Goal: Feedback & Contribution: Contribute content

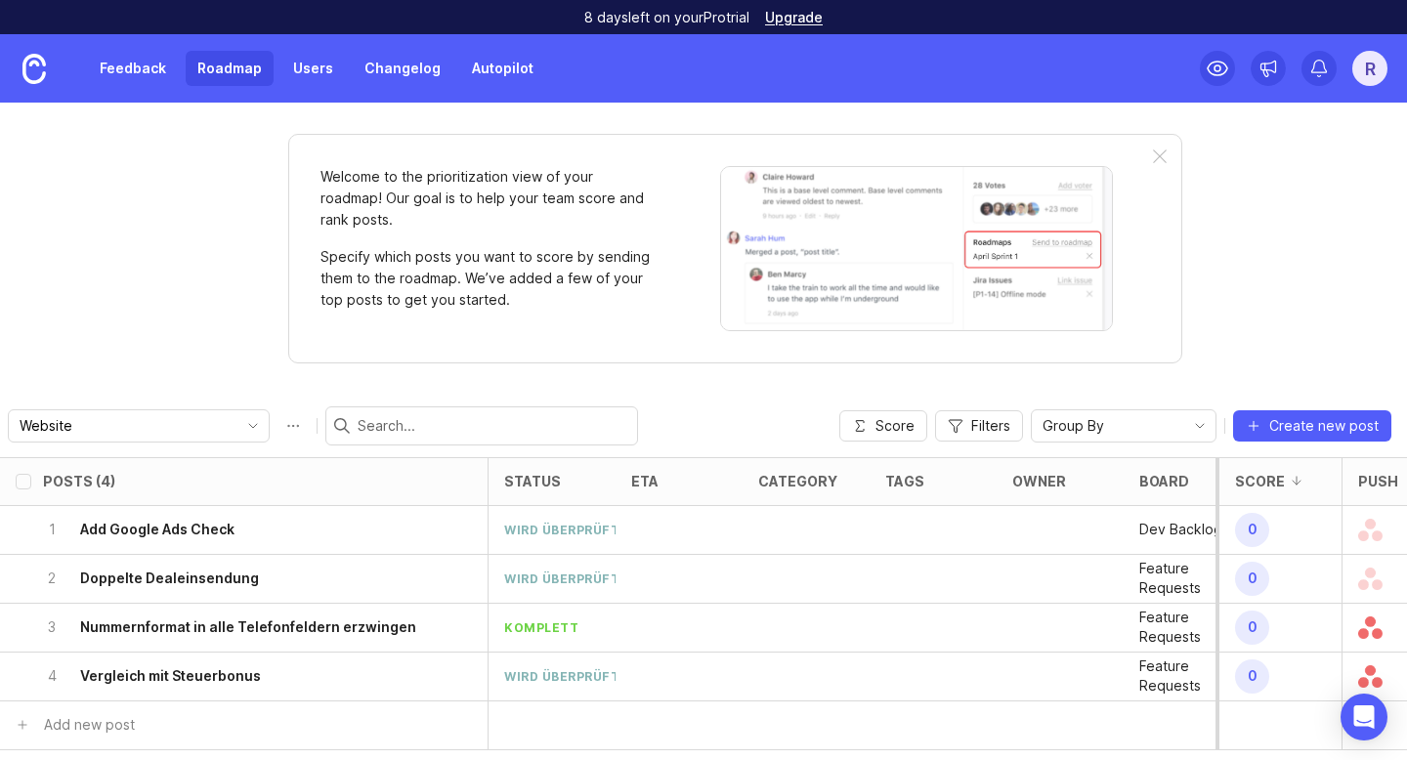
click at [141, 68] on link "Feedback" at bounding box center [133, 68] width 90 height 35
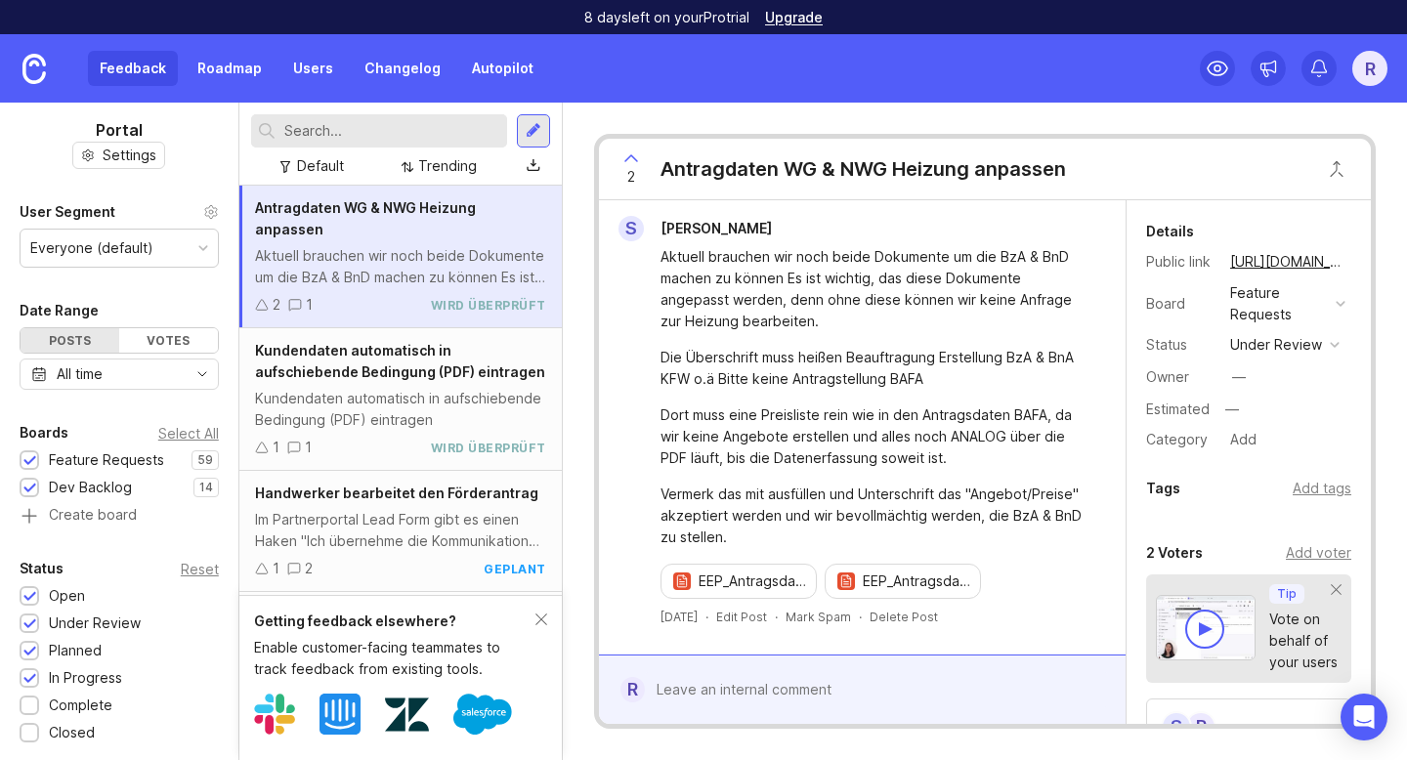
click at [363, 121] on input "text" at bounding box center [391, 130] width 215 height 21
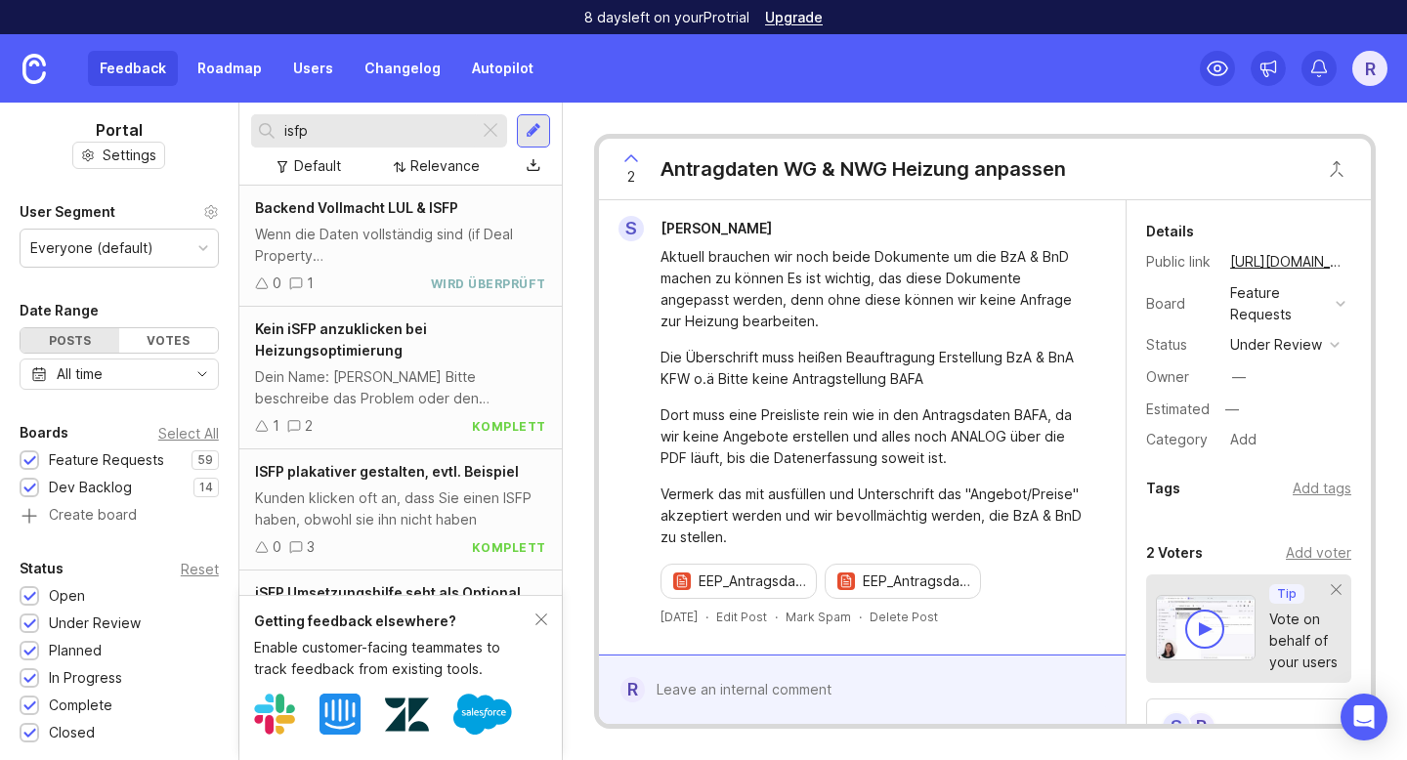
type input "isfp"
click at [333, 257] on div "Wenn die Daten vollständig sind (if Deal Property "auftragsdaten_bereits_vollst…" at bounding box center [400, 245] width 291 height 43
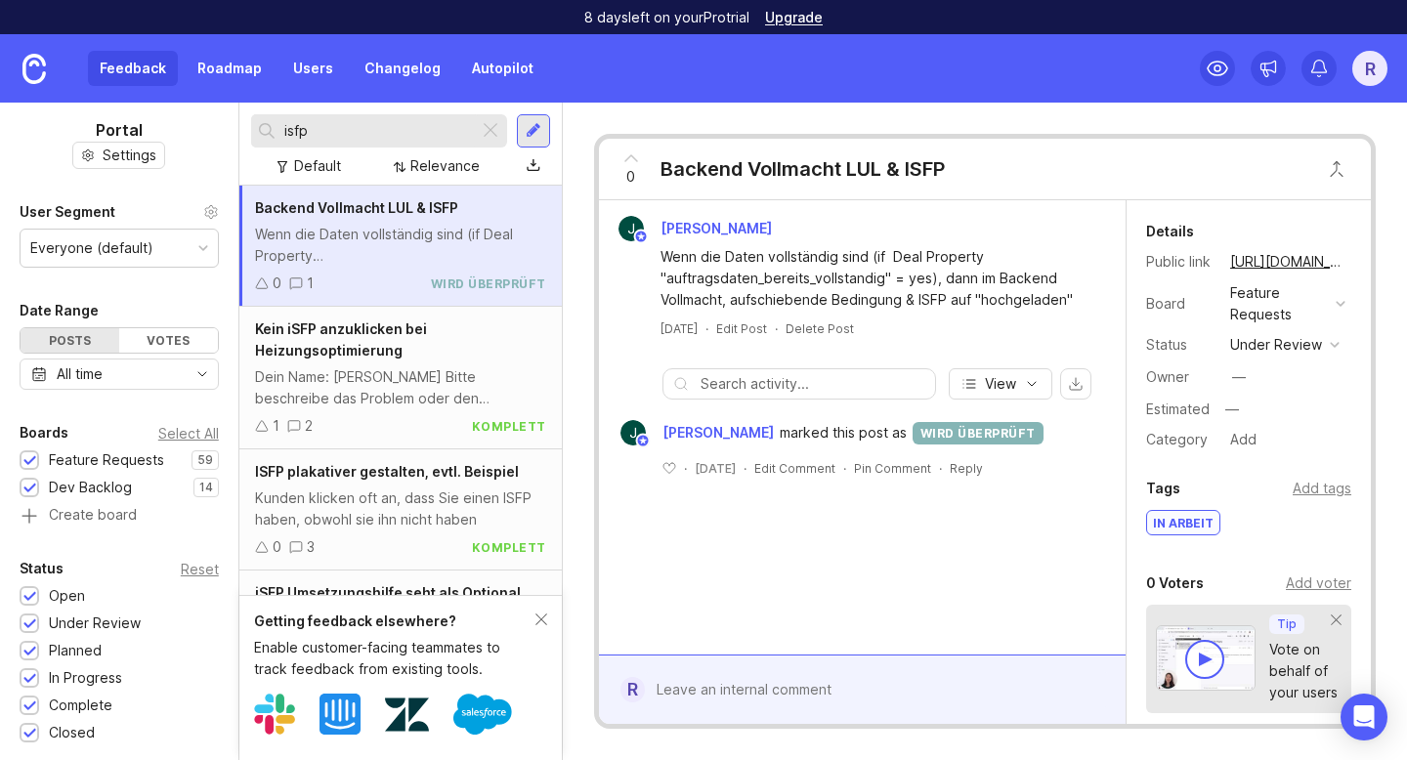
click at [629, 160] on icon at bounding box center [631, 158] width 23 height 23
click at [706, 693] on div at bounding box center [876, 689] width 463 height 37
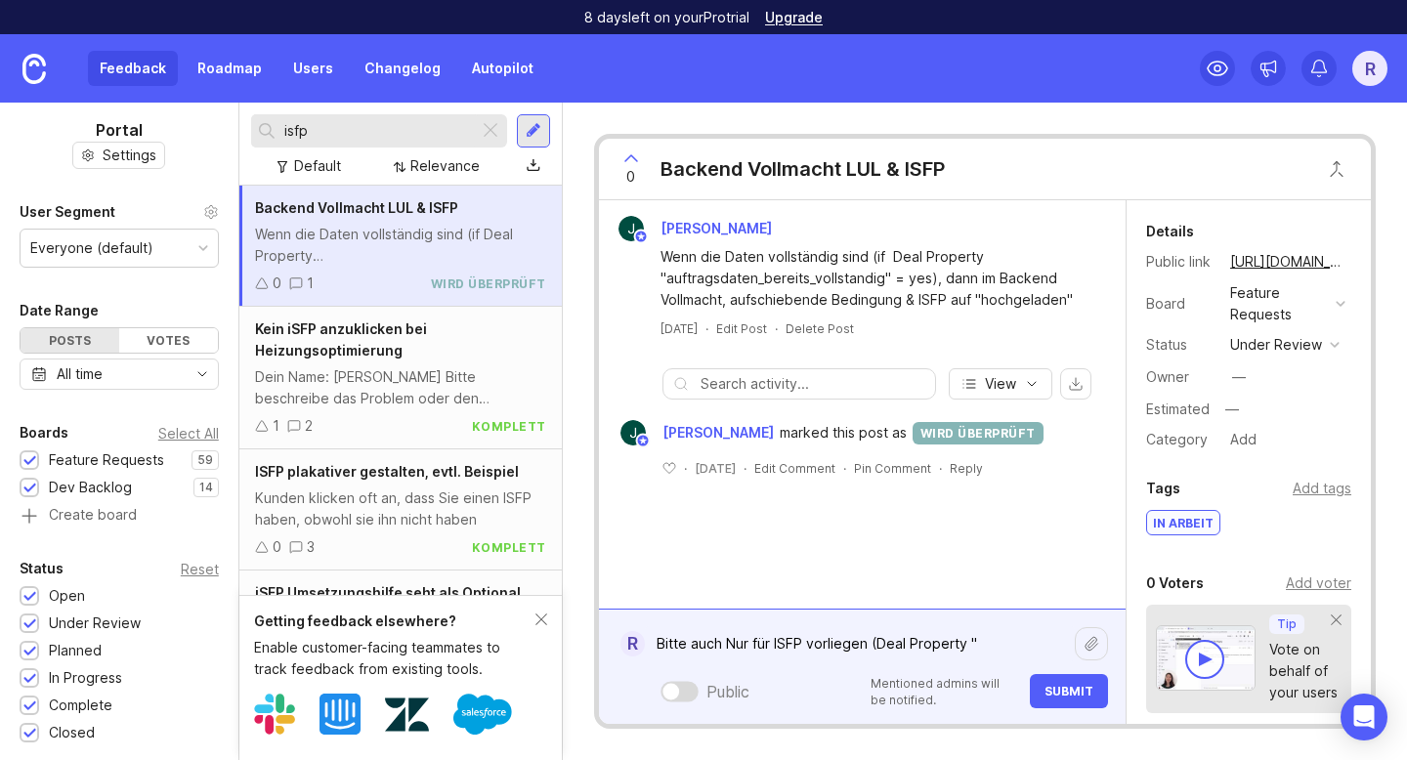
paste textarea "isfp_geprueft"
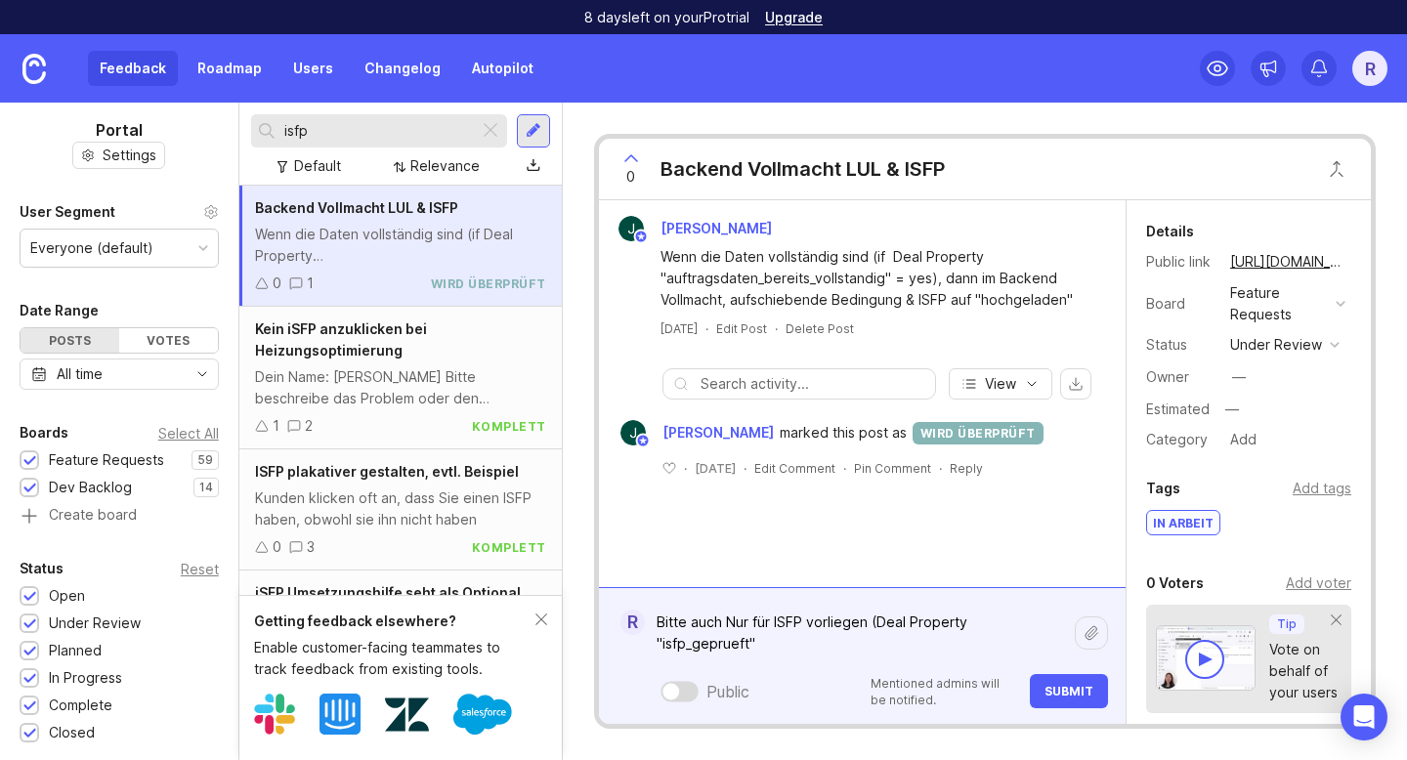
drag, startPoint x: 869, startPoint y: 621, endPoint x: 805, endPoint y: 618, distance: 63.6
click at [805, 618] on textarea "Bitte auch Nur für ISFP vorliegen (Deal Property "isfp_geprueft"" at bounding box center [860, 633] width 430 height 59
click at [770, 622] on textarea "Bitte auch Nur für ISFP vorliegen (Deal Property "isfp_geprueft"" at bounding box center [860, 633] width 430 height 59
drag, startPoint x: 865, startPoint y: 623, endPoint x: 801, endPoint y: 622, distance: 63.6
click at [801, 622] on textarea "Bitte auch Nur für ISFP vorliegen (Deal Property "isfp_geprueft"" at bounding box center [860, 633] width 430 height 59
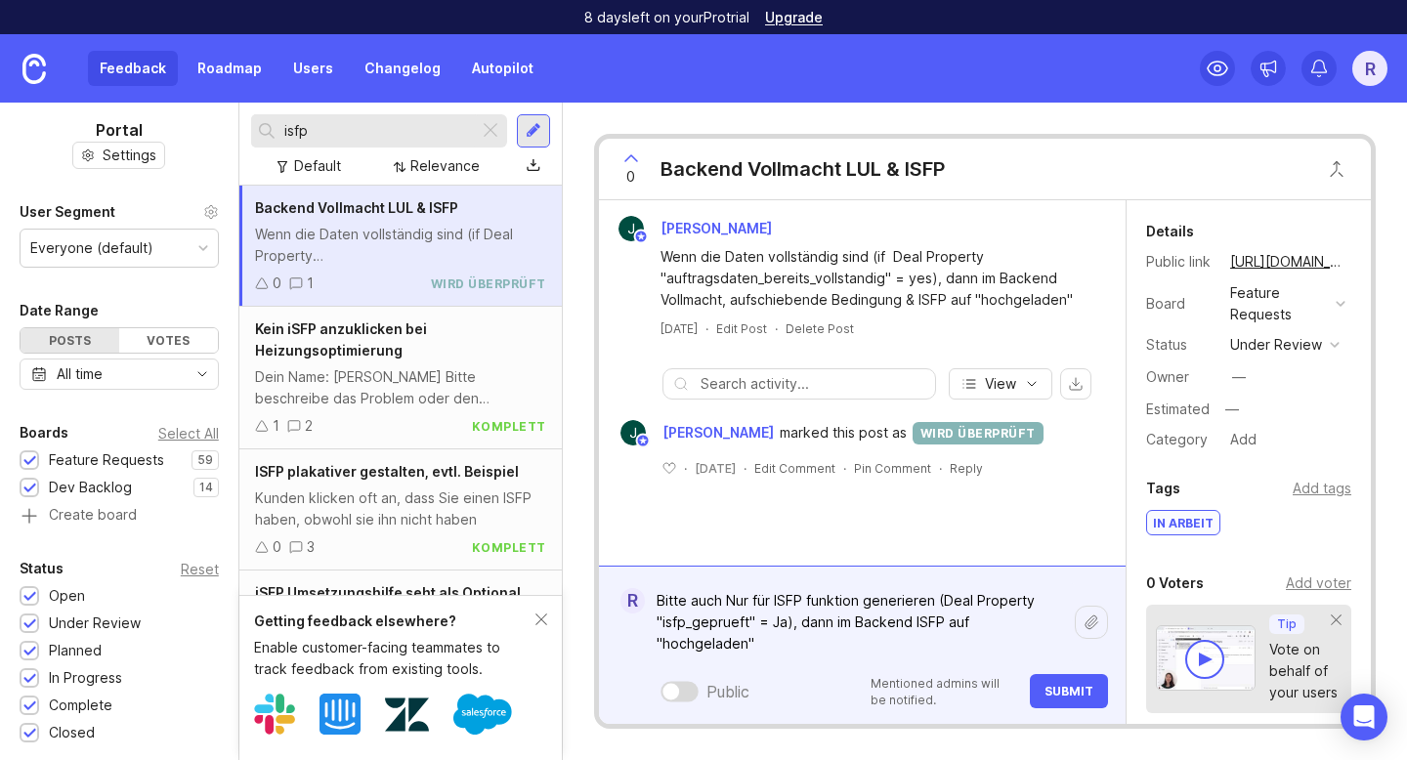
type textarea "Bitte auch Nur für ISFP funktion generieren (Deal Property "isfp_geprueft" = Ja…"
click at [1050, 691] on span "Submit" at bounding box center [1069, 691] width 49 height 15
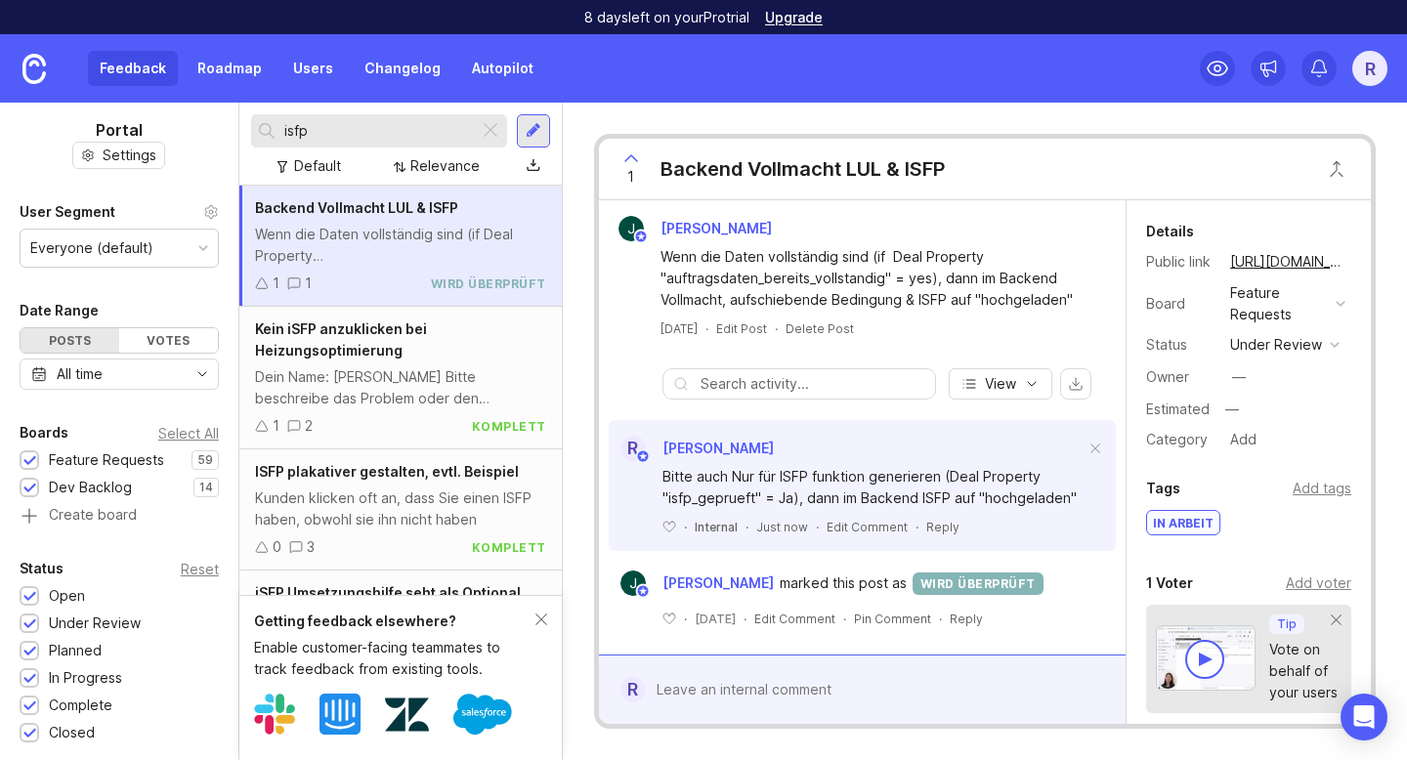
click at [495, 128] on div at bounding box center [490, 130] width 23 height 25
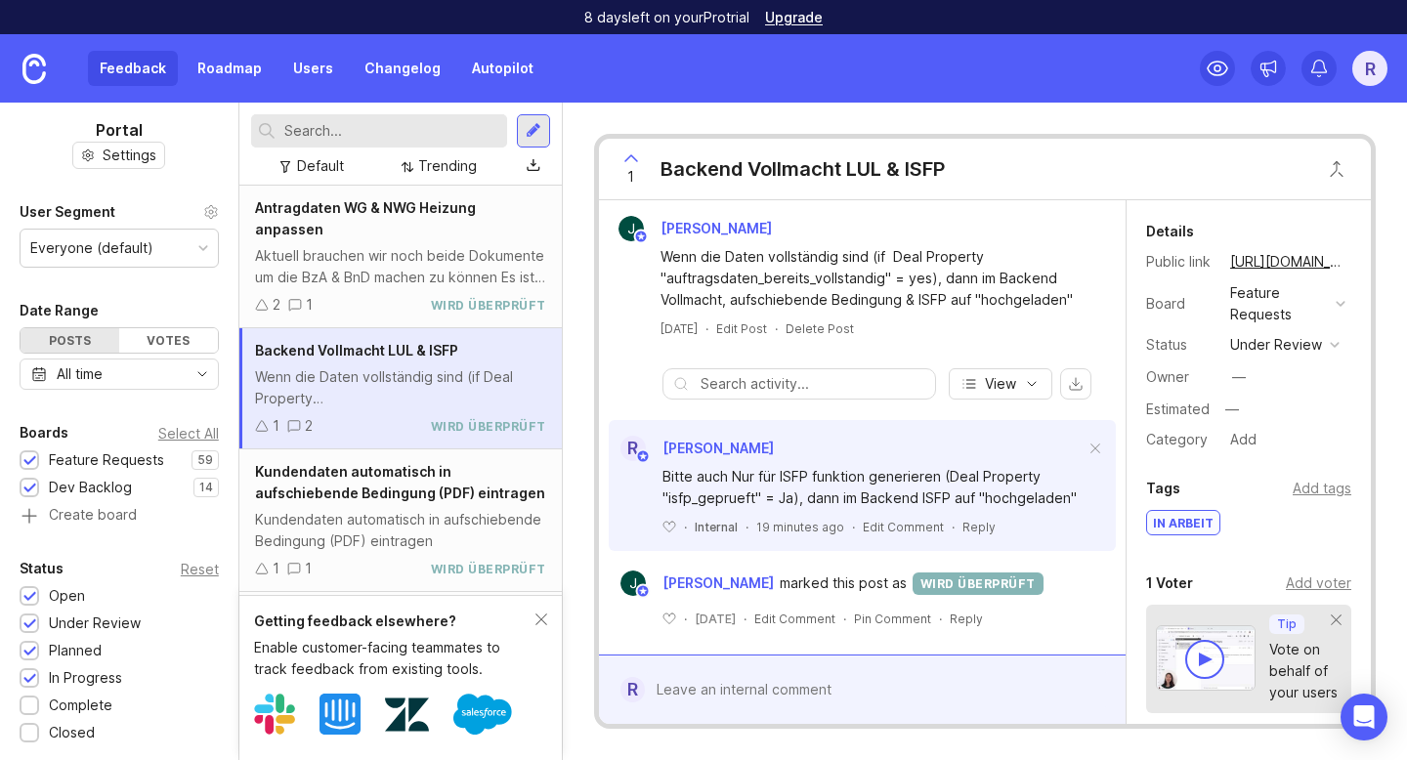
click at [536, 127] on div at bounding box center [534, 131] width 16 height 18
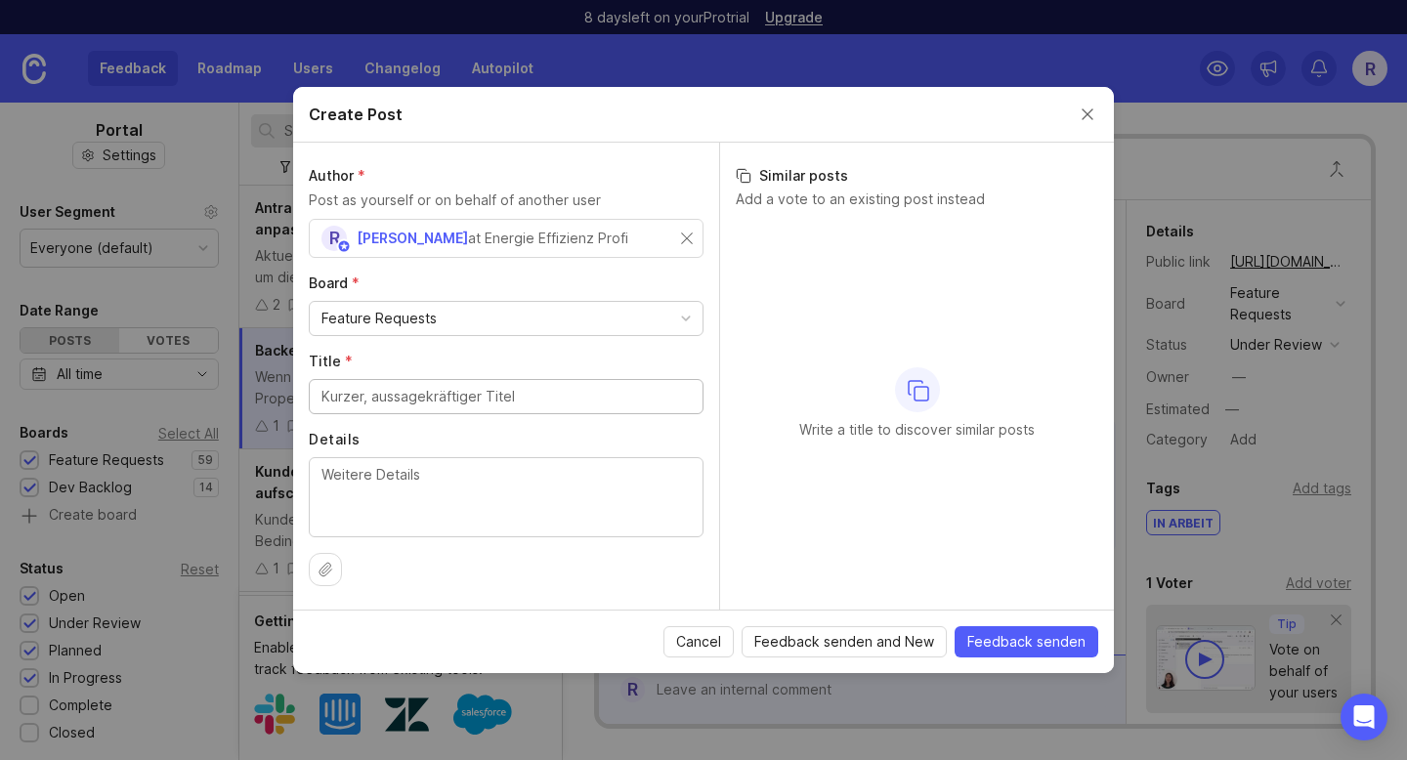
click at [422, 311] on div "Feature Requests" at bounding box center [379, 318] width 115 height 21
click at [401, 389] on input "Title *" at bounding box center [506, 396] width 369 height 21
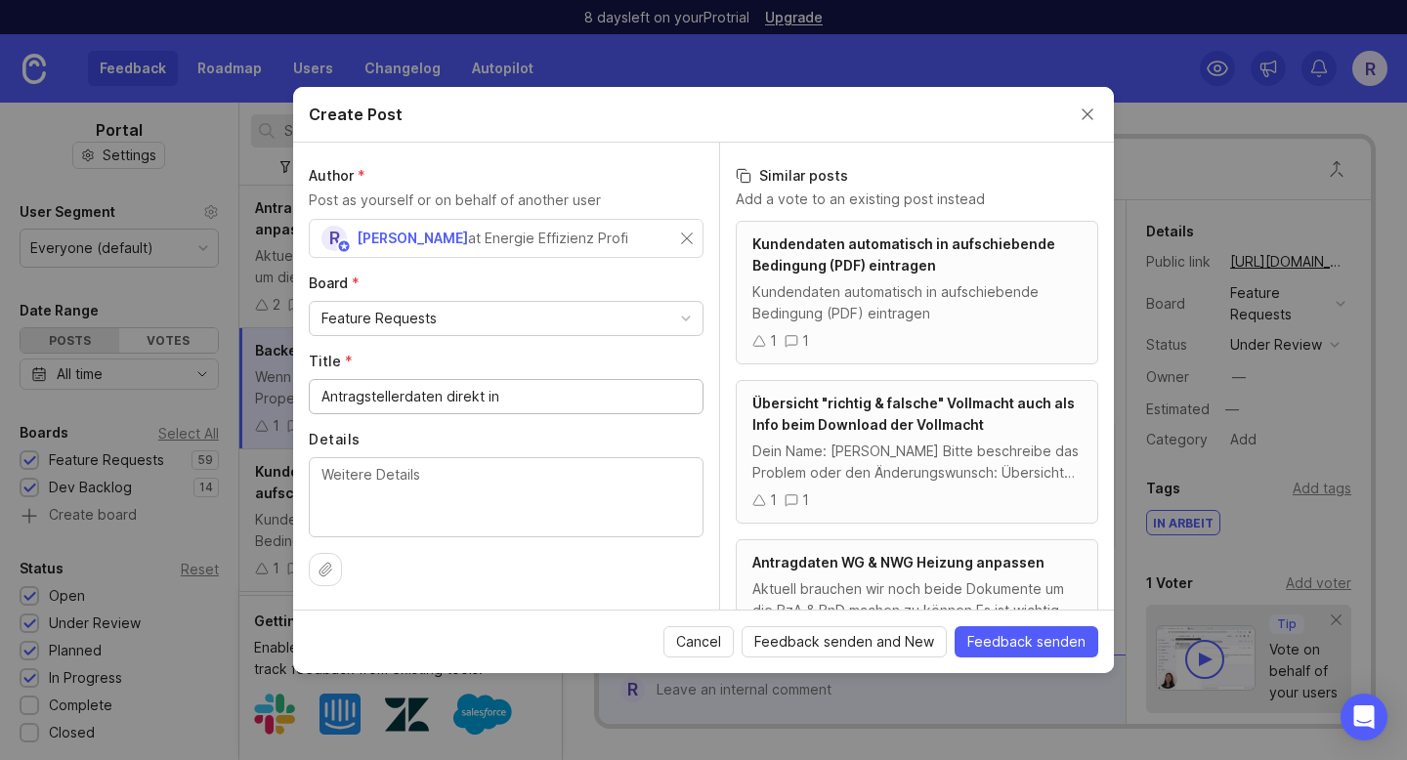
click at [522, 393] on input "Antragstellerdaten direkt in" at bounding box center [506, 396] width 369 height 21
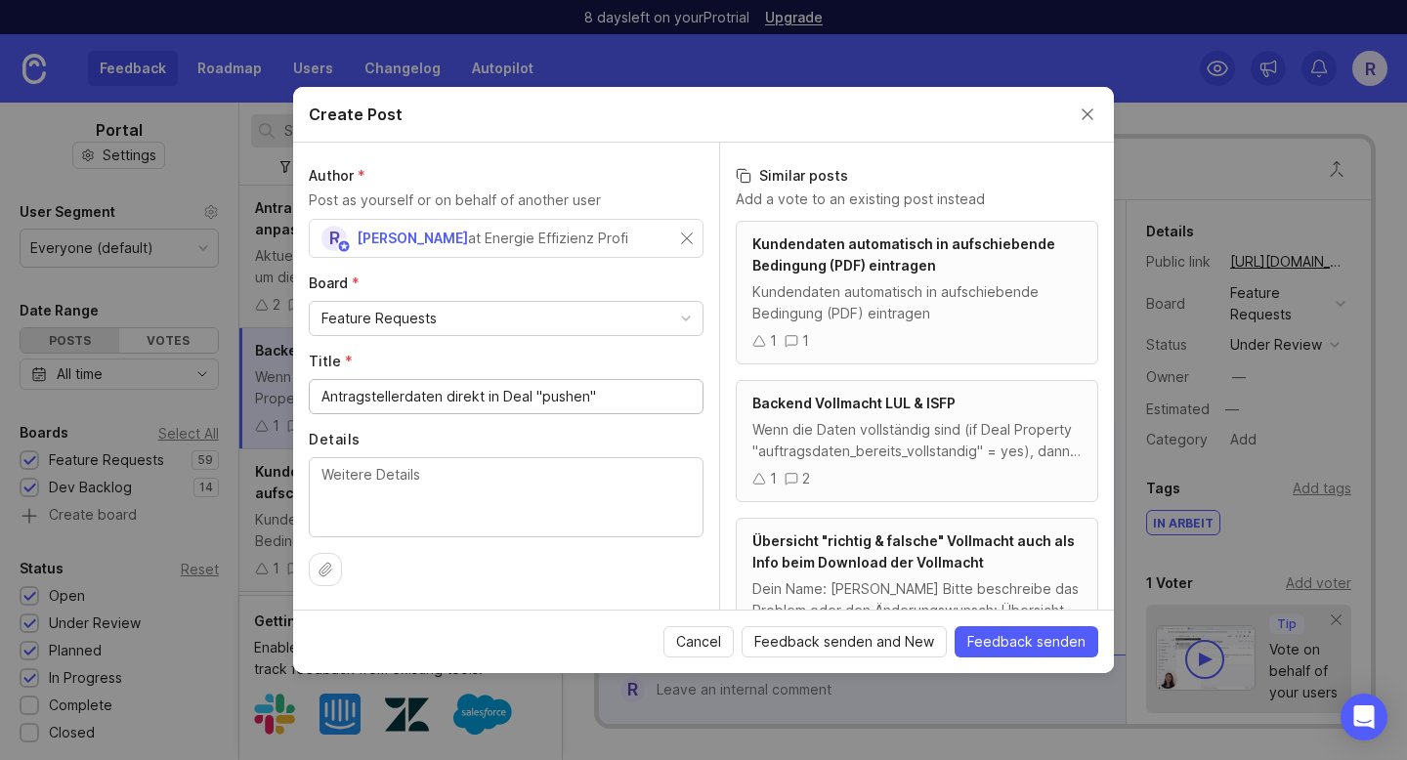
type input "Antragstellerdaten direkt in Deal "pushen""
click at [400, 488] on textarea "Details" at bounding box center [506, 496] width 369 height 64
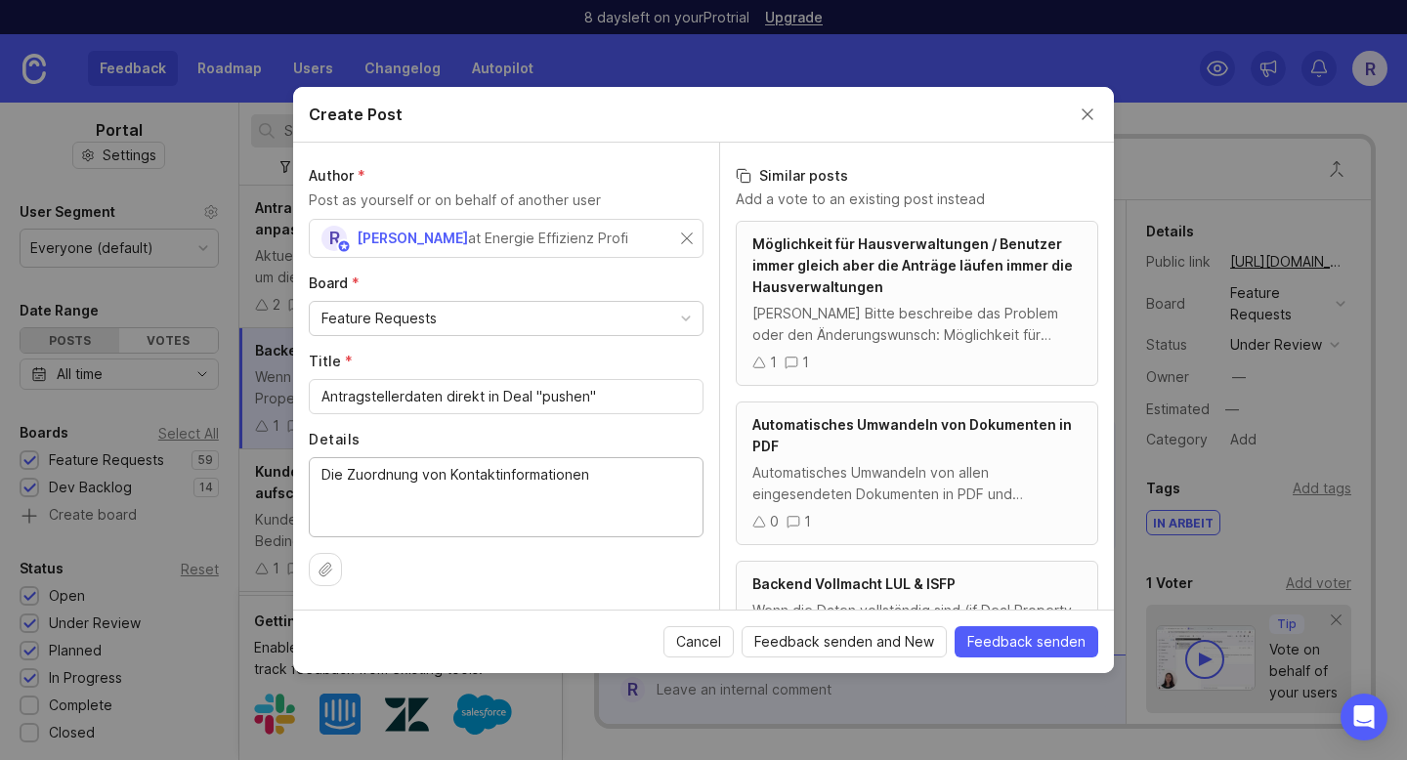
drag, startPoint x: 495, startPoint y: 476, endPoint x: 448, endPoint y: 475, distance: 47.9
click at [448, 475] on textarea "Die Zuordnung von Kontaktinformationen" at bounding box center [506, 496] width 369 height 64
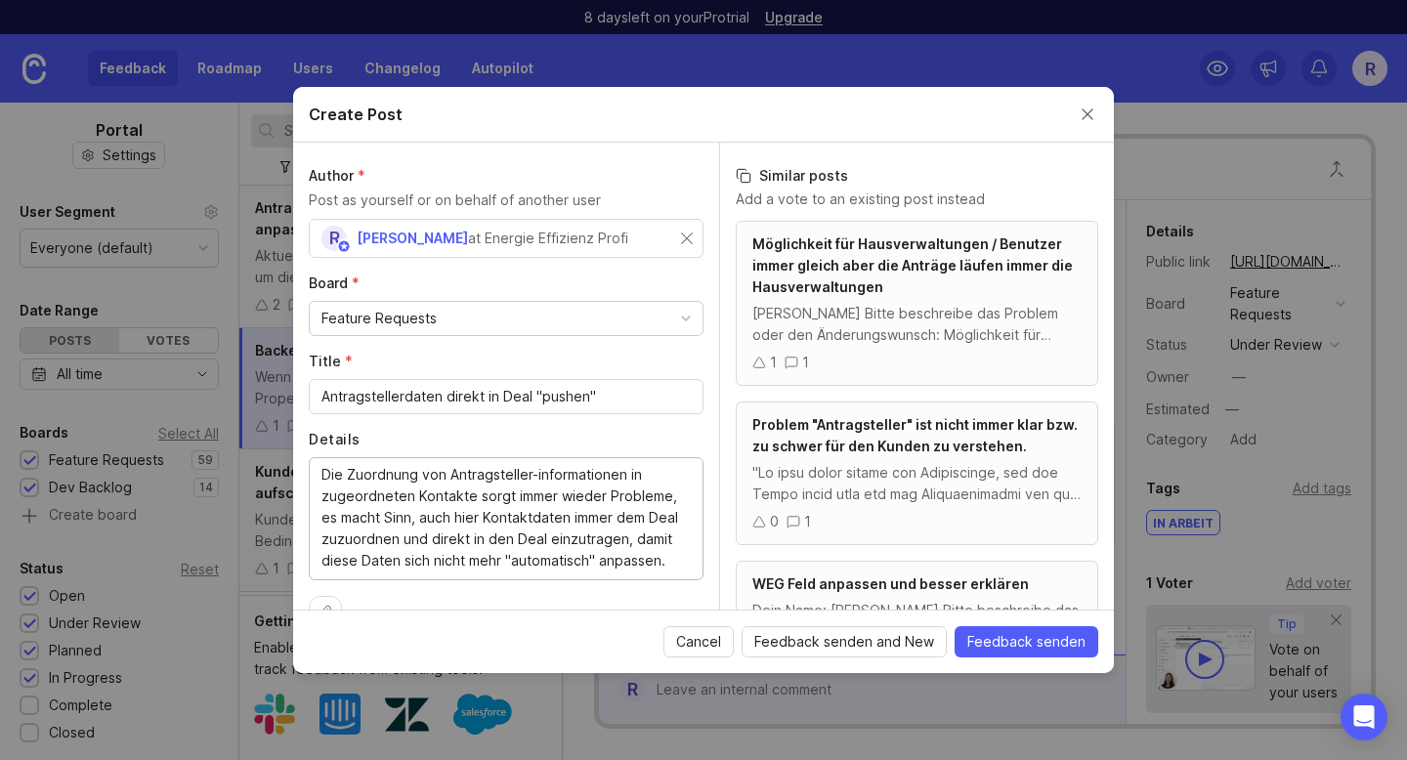
click at [607, 497] on textarea "Die Zuordnung von Antragsteller-informationen in zugeordneten Kontakte sorgt im…" at bounding box center [506, 517] width 369 height 107
click at [387, 518] on textarea "Die Zuordnung von Antragsteller-informationen in zugeordneten Kontakte sorgt im…" at bounding box center [506, 528] width 369 height 129
click at [325, 500] on textarea "Die Zuordnung von Antragsteller-informationen in zugeordneten Kontakte sorgt im…" at bounding box center [506, 528] width 369 height 129
click at [384, 521] on textarea "Die Zuordnung von Antragsteller-informationen in zugeordneten Kontakte sorgt im…" at bounding box center [506, 528] width 369 height 129
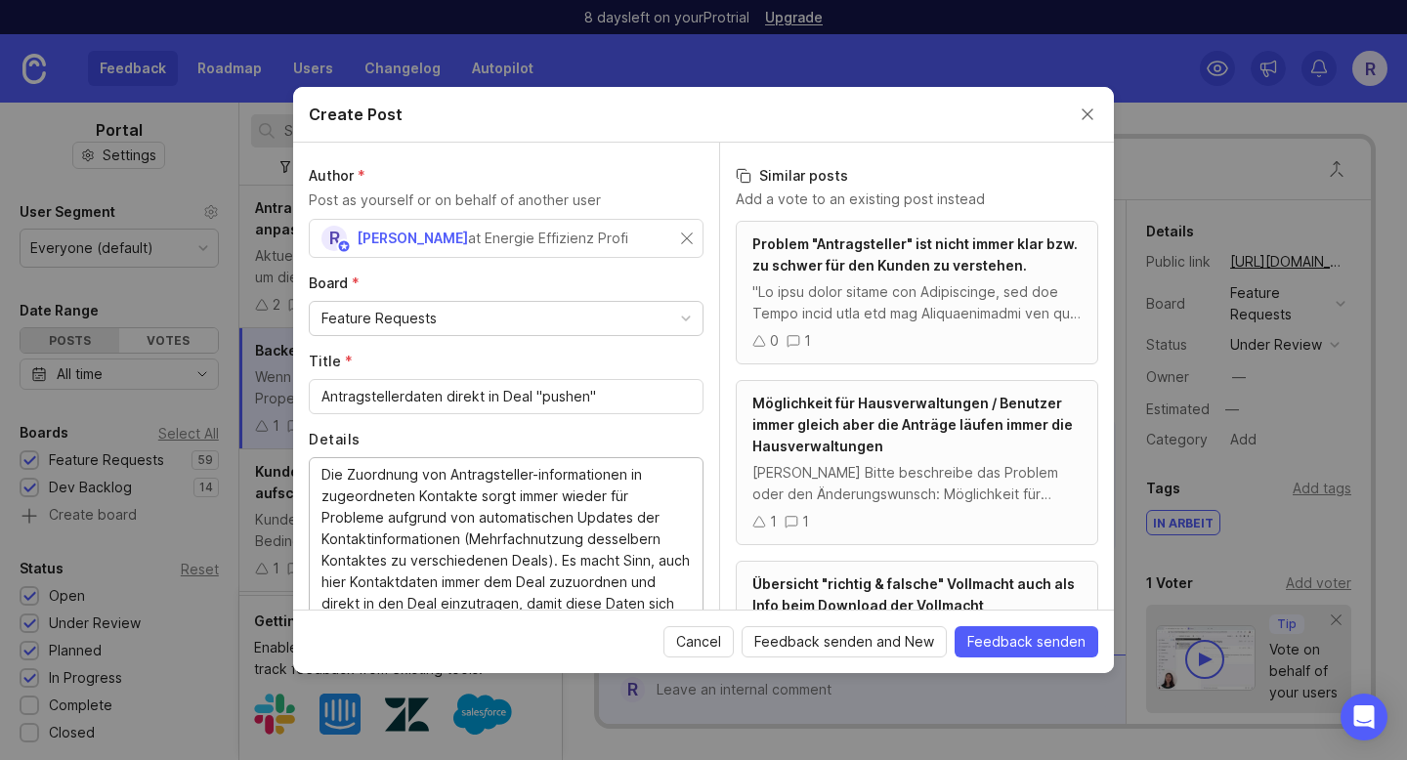
click at [649, 544] on textarea "Die Zuordnung von Antragsteller-informationen in zugeordneten Kontakte sorgt im…" at bounding box center [506, 550] width 369 height 172
type textarea "Die Zuordnung von Antragsteller-informationen in zugeordneten Kontakte sorgt im…"
click at [1004, 645] on span "Feedback senden" at bounding box center [1026, 642] width 118 height 20
